Goal: Task Accomplishment & Management: Manage account settings

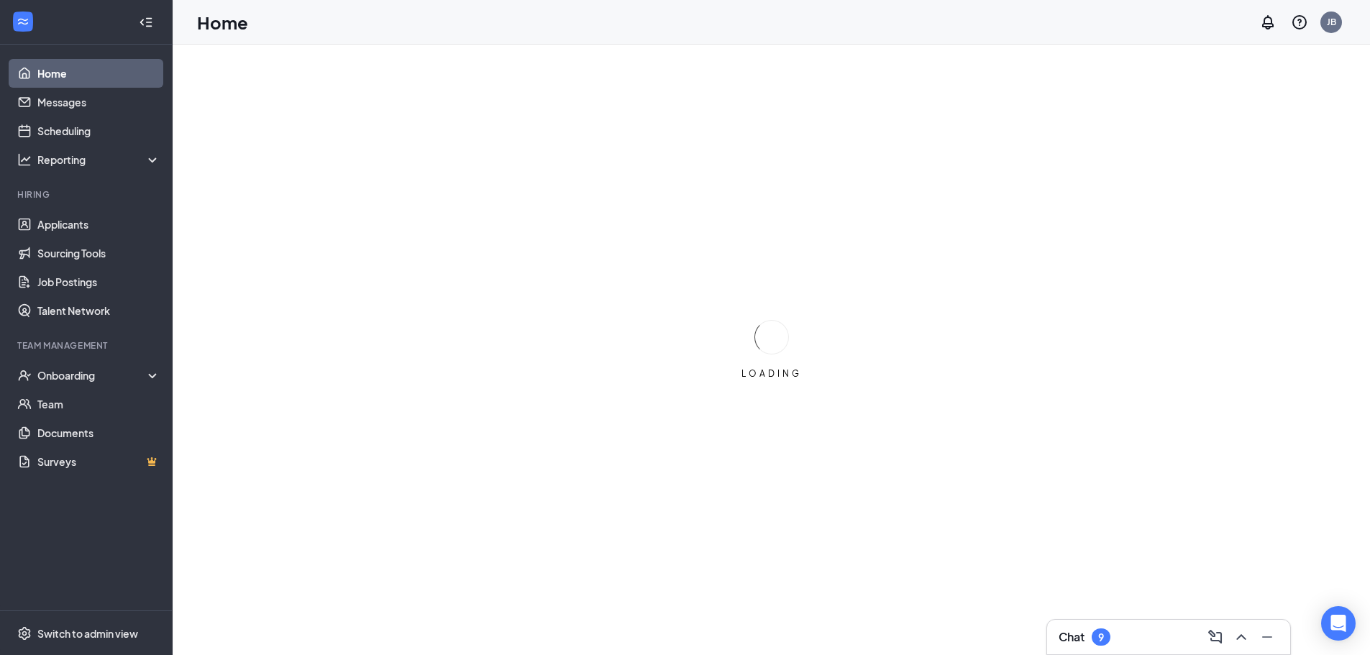
click at [65, 73] on link "Home" at bounding box center [98, 73] width 123 height 29
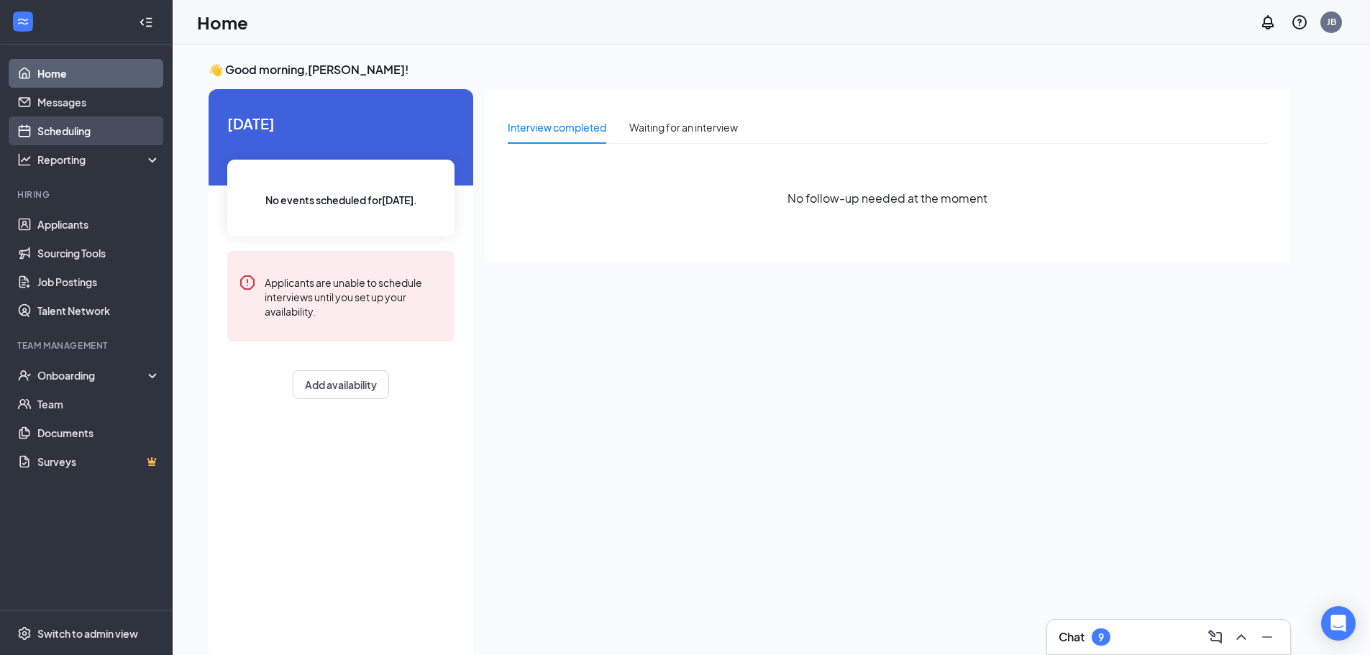
click at [83, 128] on link "Scheduling" at bounding box center [98, 131] width 123 height 29
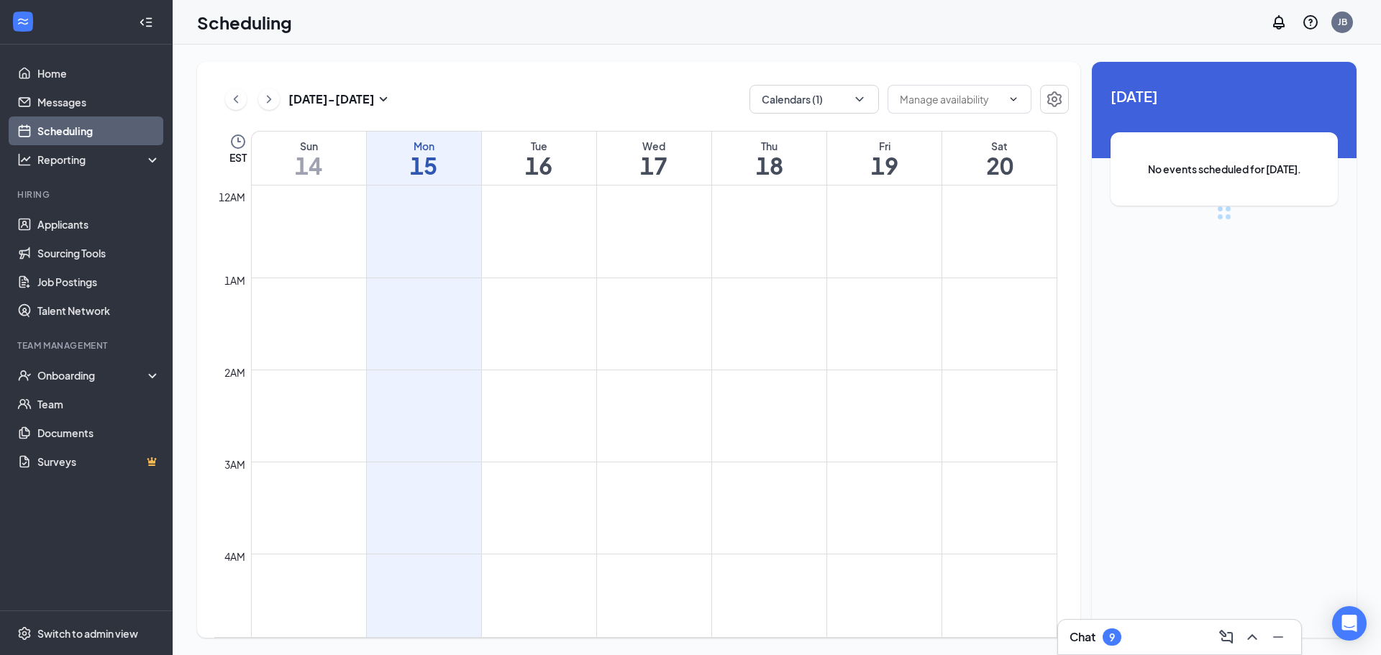
scroll to position [707, 0]
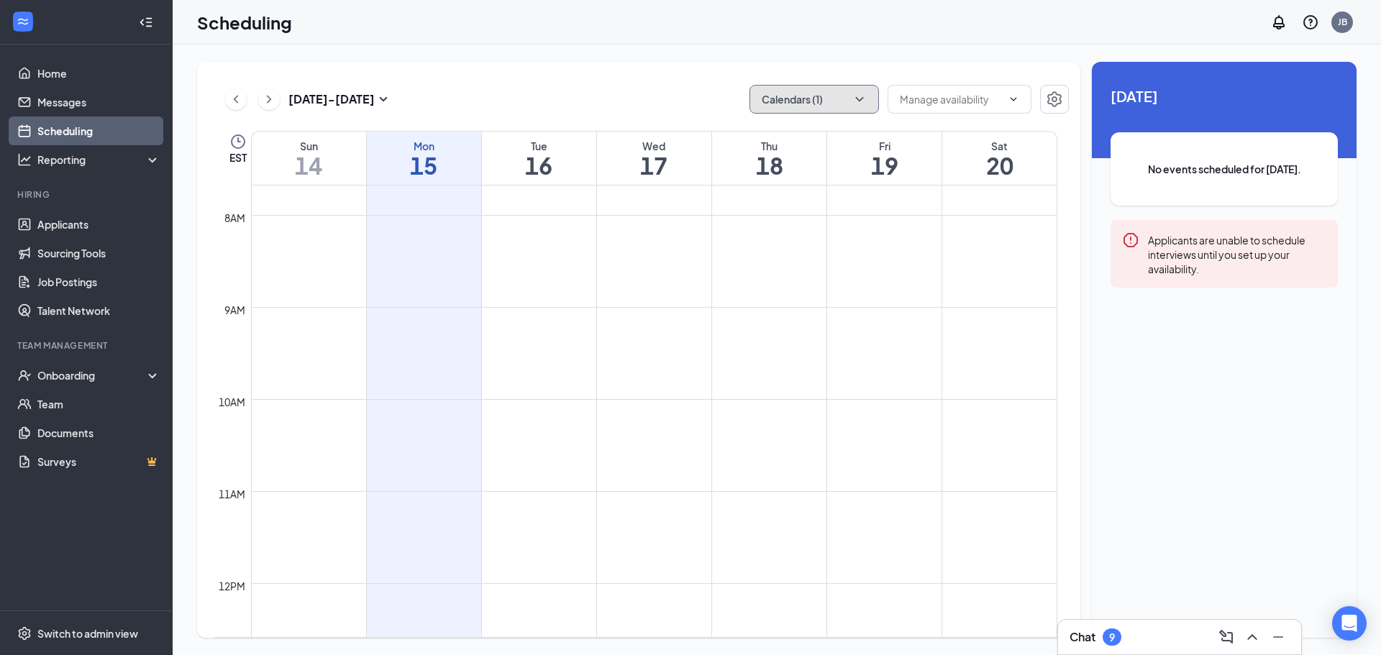
click at [870, 97] on button "Calendars (1)" at bounding box center [814, 99] width 129 height 29
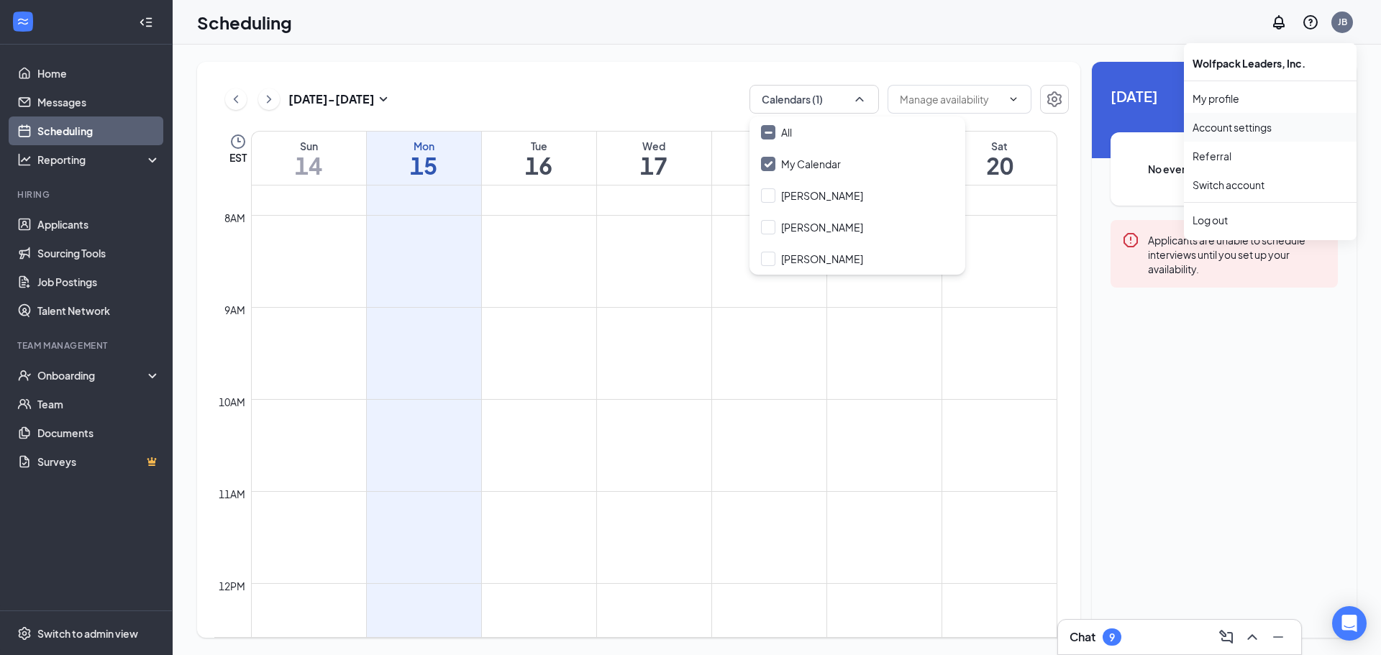
click at [1259, 129] on link "Account settings" at bounding box center [1270, 127] width 155 height 14
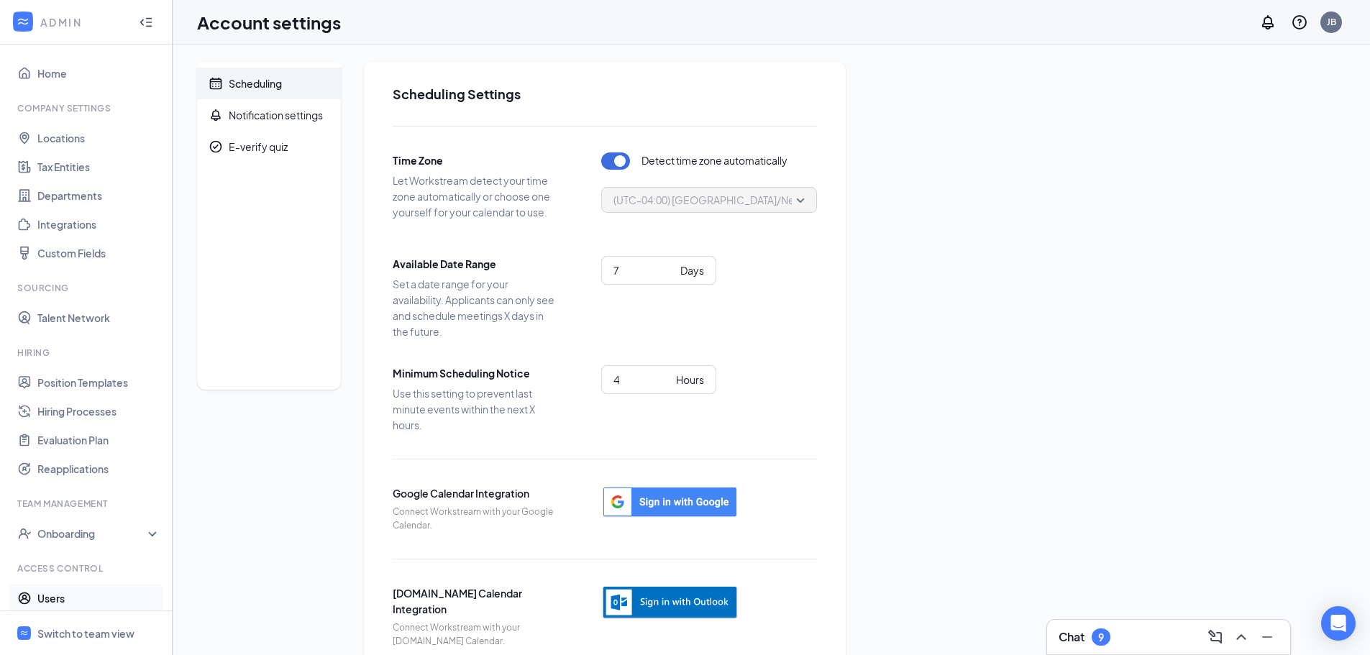
click at [88, 599] on link "Users" at bounding box center [98, 598] width 123 height 29
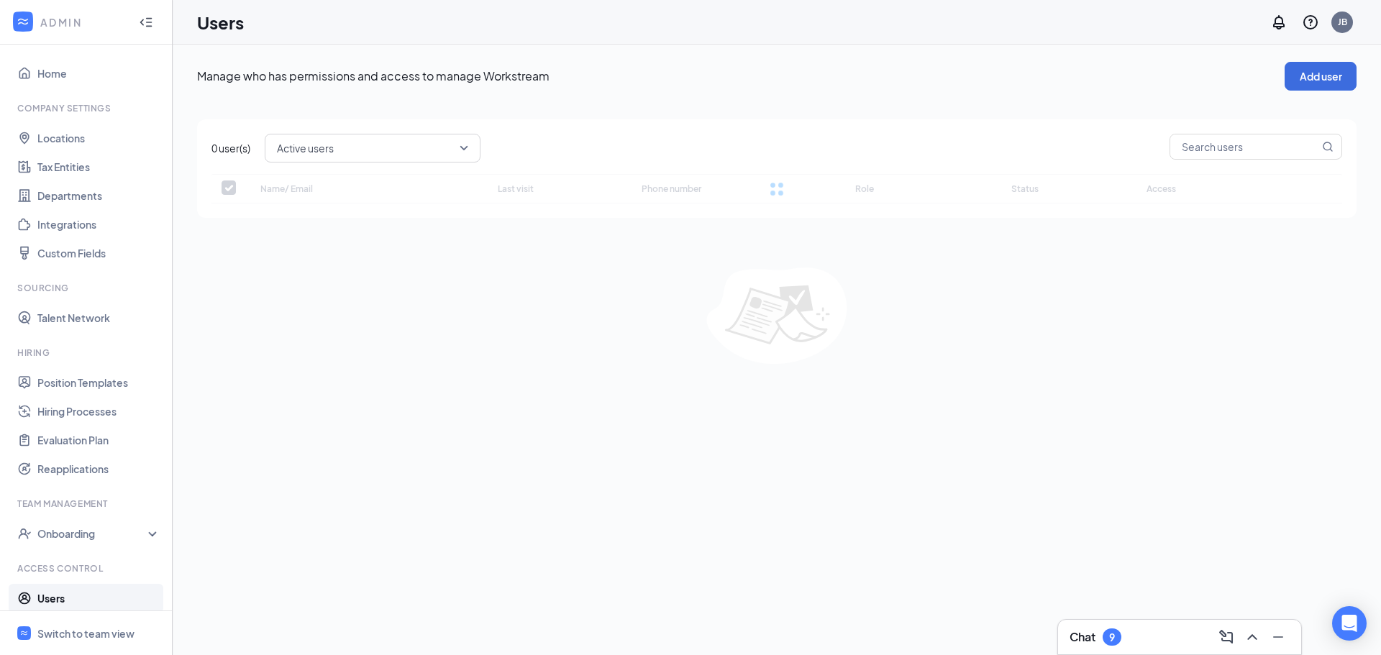
checkbox input "false"
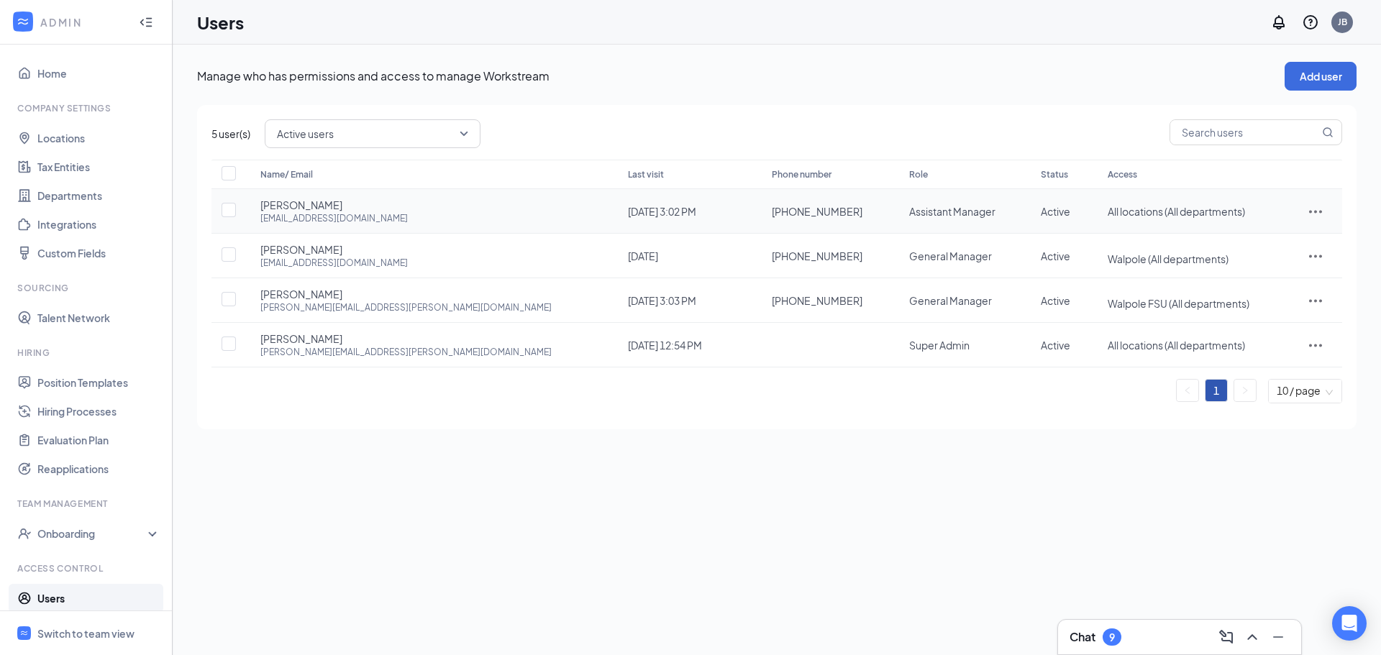
click at [1307, 215] on icon "ActionsIcon" at bounding box center [1315, 211] width 17 height 17
click at [1290, 240] on span "Edit user" at bounding box center [1270, 242] width 89 height 16
type input "[PHONE_NUMBER]"
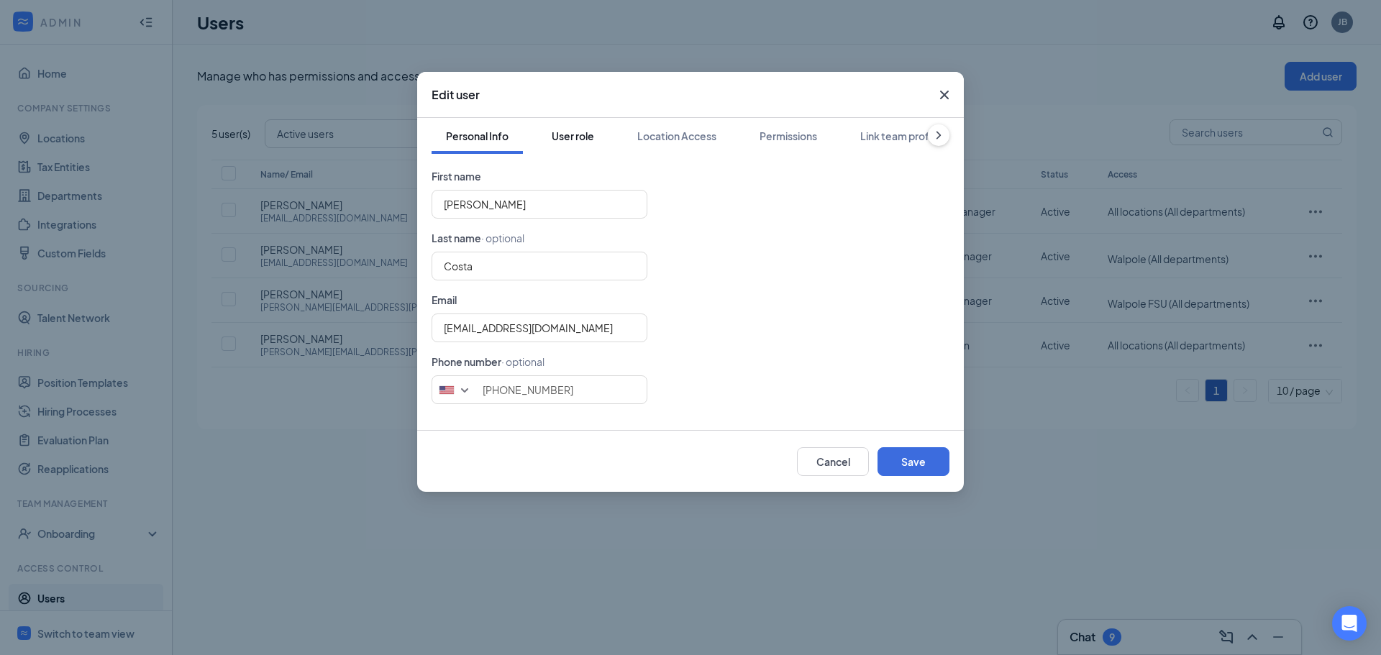
click at [572, 133] on div "User role" at bounding box center [573, 136] width 42 height 14
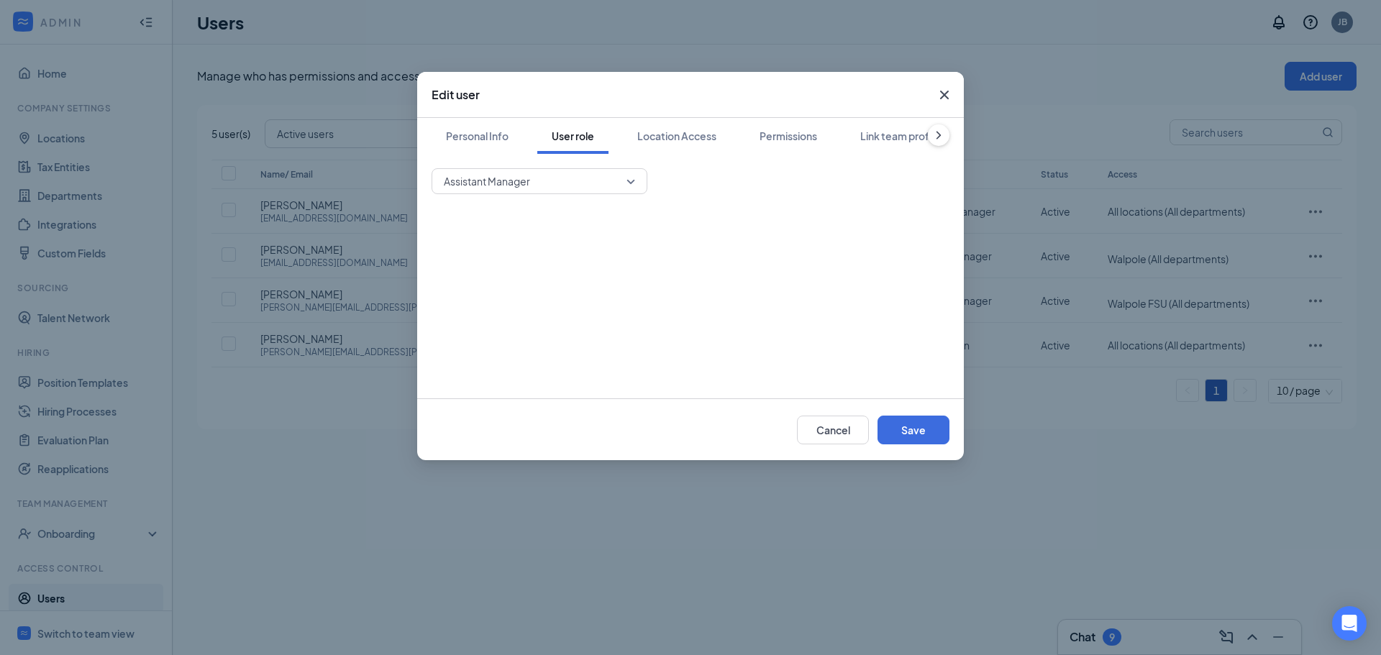
click at [639, 186] on div "Assistant Manager" at bounding box center [540, 181] width 216 height 26
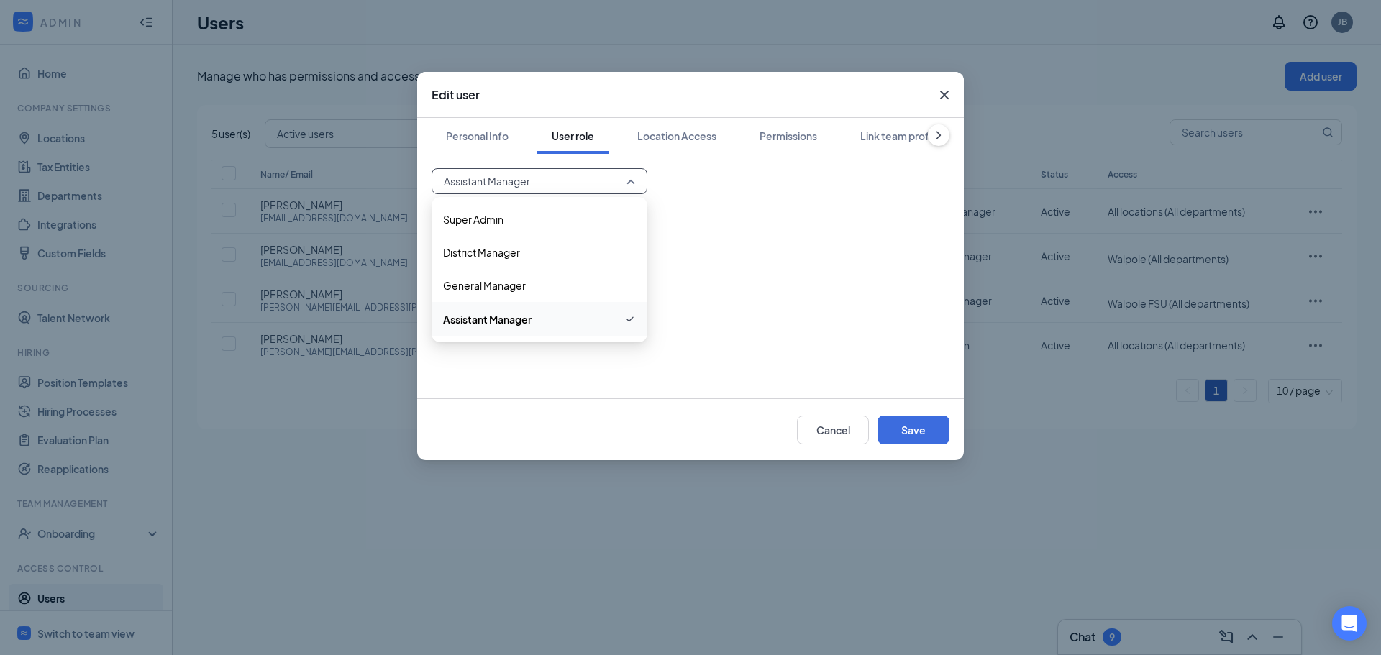
click at [641, 183] on div "Assistant Manager" at bounding box center [540, 181] width 216 height 26
click at [942, 96] on icon "Cross" at bounding box center [944, 94] width 17 height 17
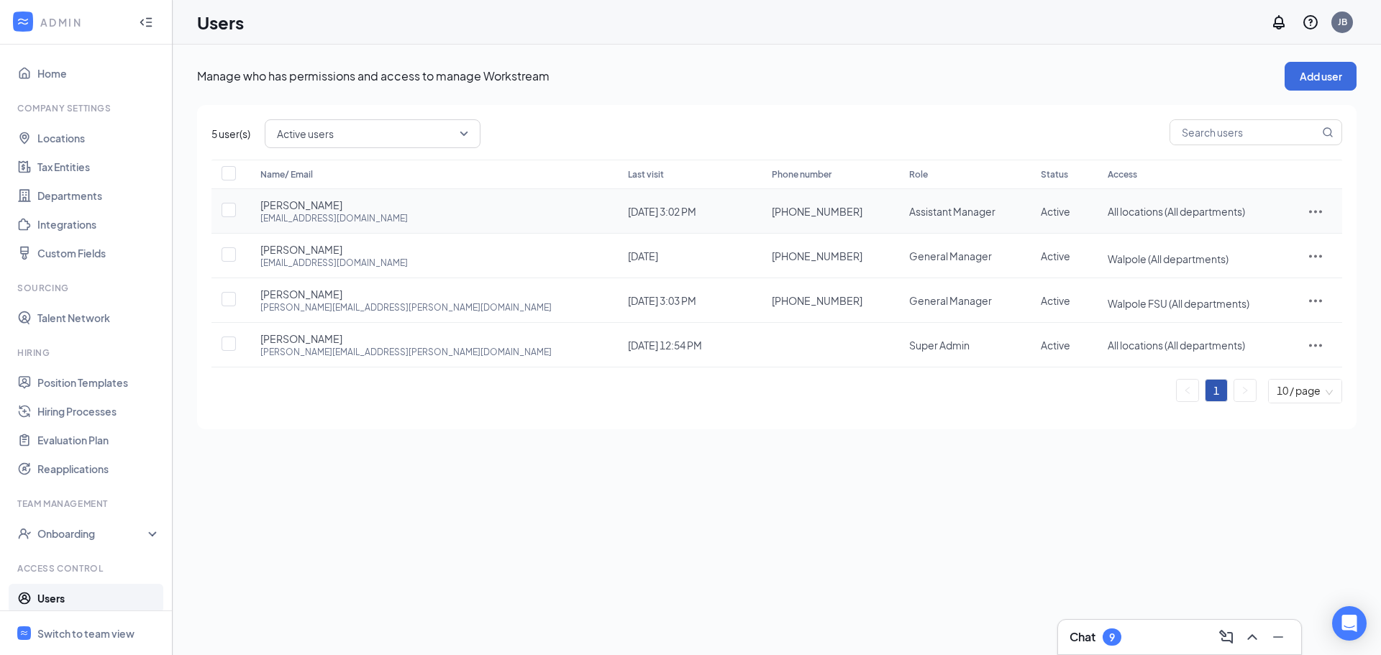
click at [1307, 212] on icon "ActionsIcon" at bounding box center [1315, 211] width 17 height 17
click at [1285, 243] on span "Edit user" at bounding box center [1270, 242] width 89 height 16
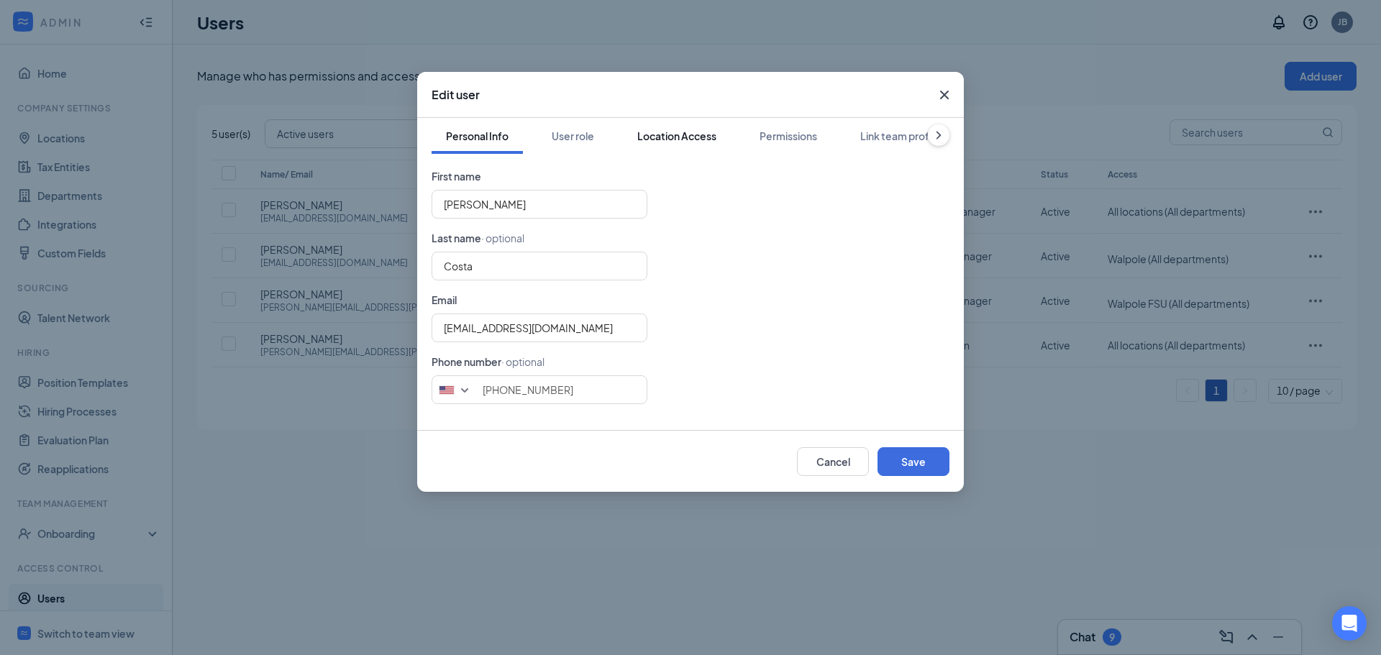
click at [686, 134] on div "Location Access" at bounding box center [676, 136] width 79 height 14
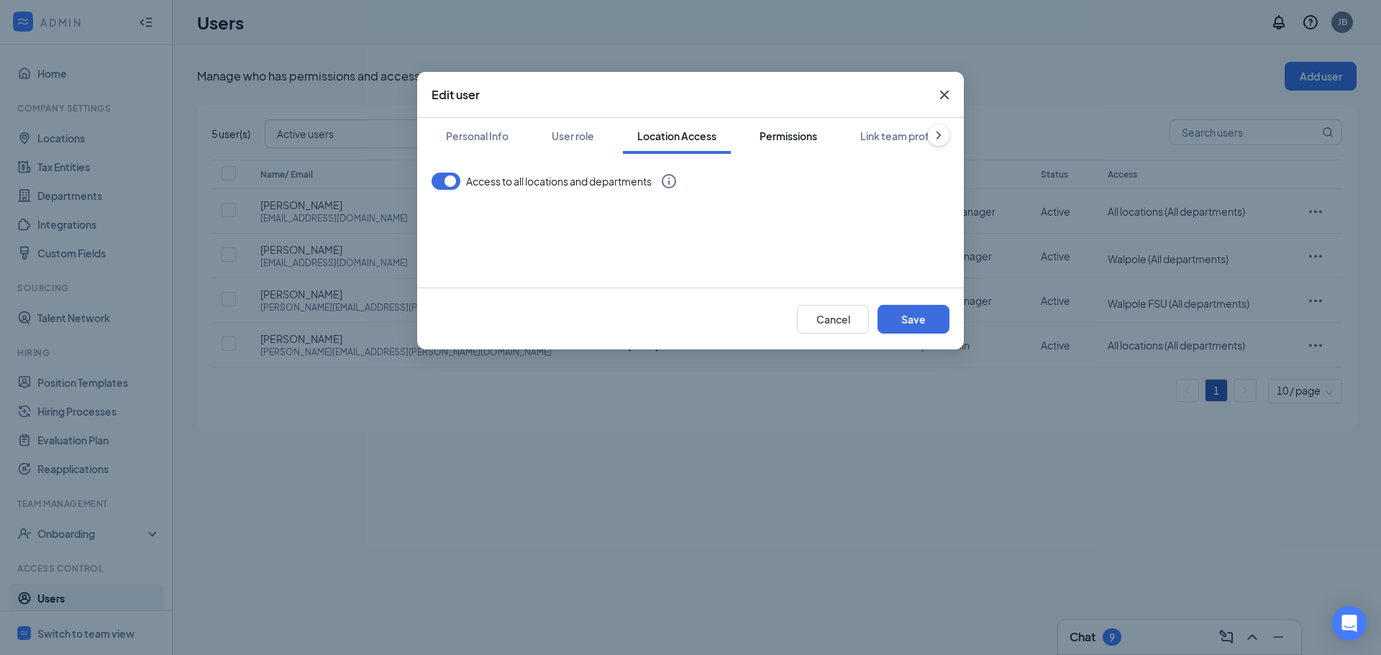
click at [779, 132] on div "Permissions" at bounding box center [789, 136] width 58 height 14
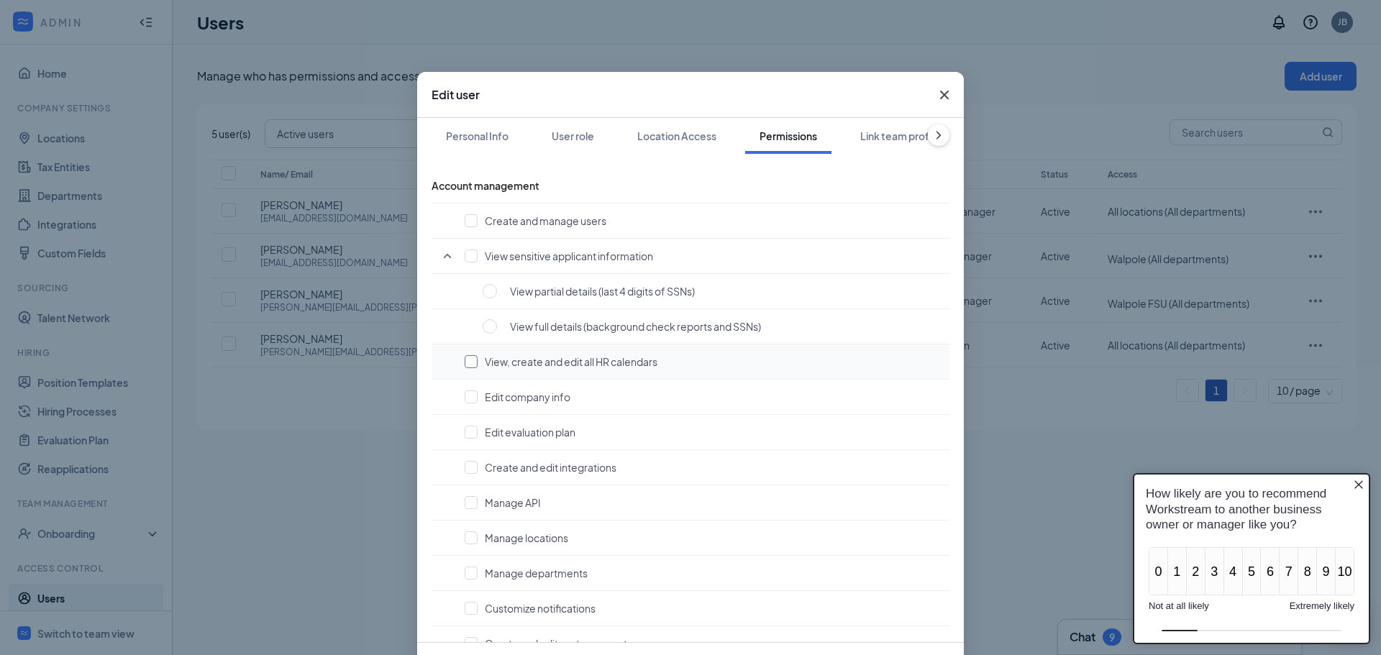
click at [465, 363] on input "checkbox" at bounding box center [471, 361] width 13 height 13
checkbox input "true"
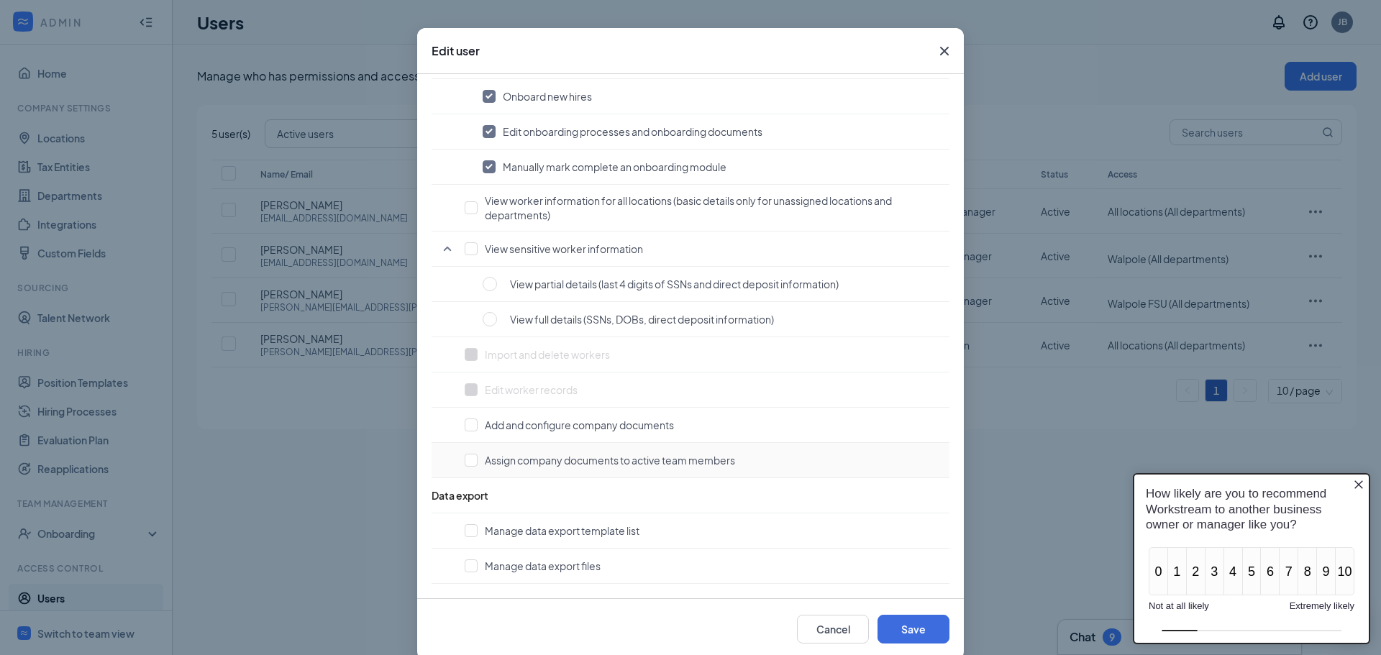
scroll to position [66, 0]
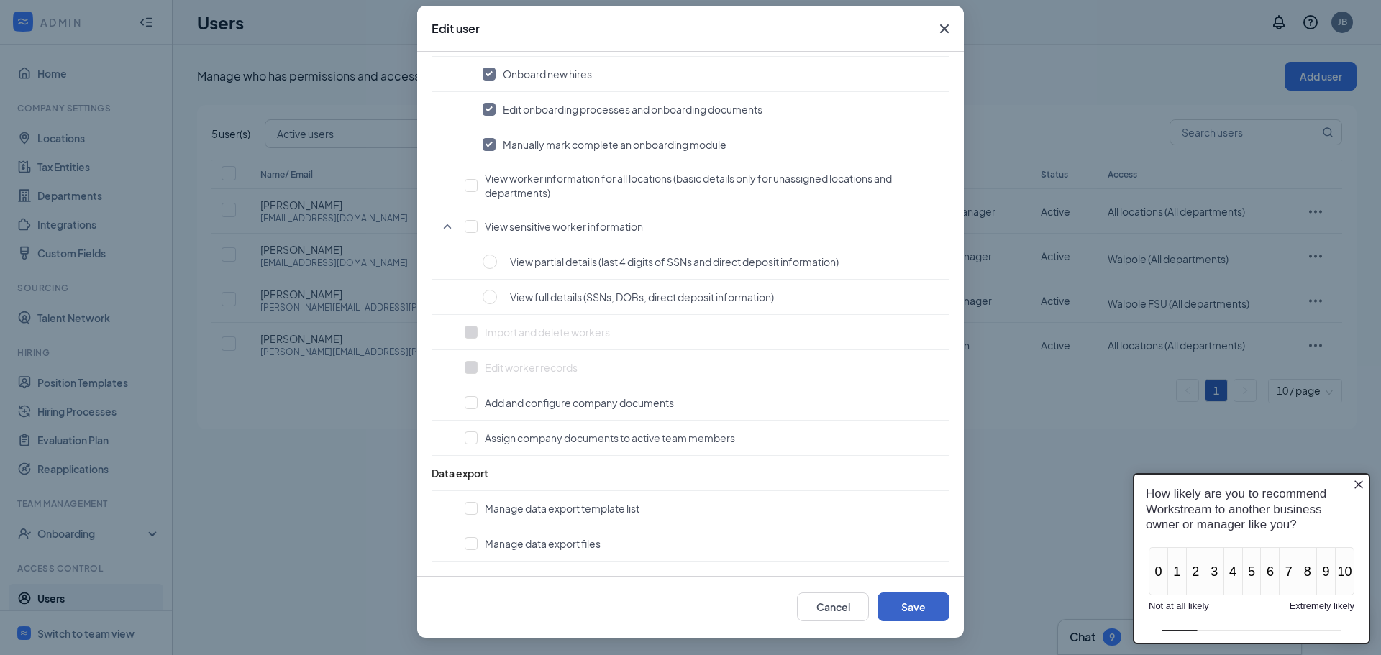
click at [936, 604] on button "Save" at bounding box center [914, 607] width 72 height 29
